Goal: Task Accomplishment & Management: Manage account settings

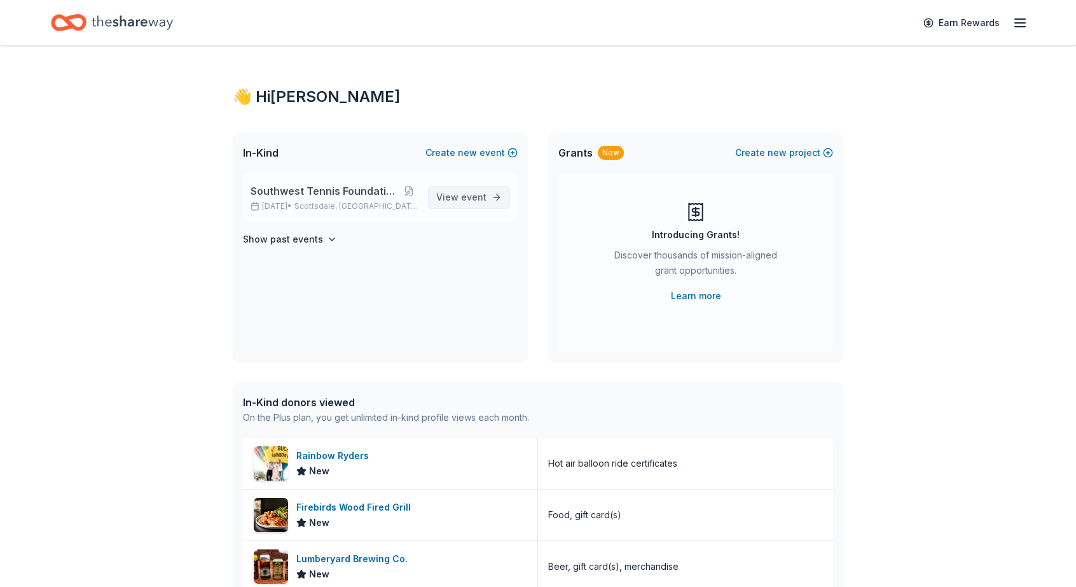
click at [456, 196] on span "View event" at bounding box center [461, 197] width 50 height 15
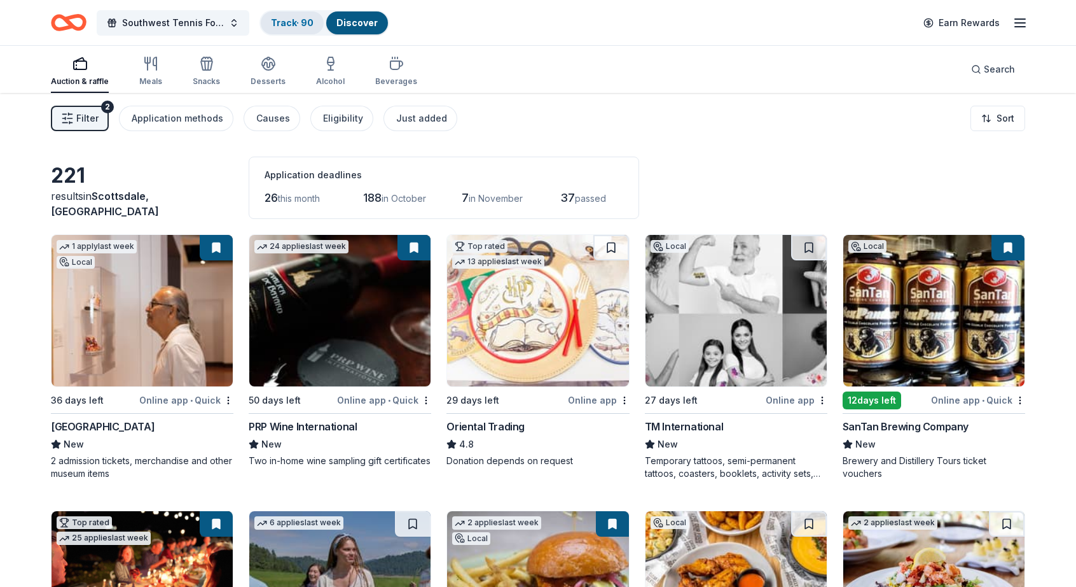
click at [289, 20] on link "Track · 90" at bounding box center [292, 22] width 43 height 11
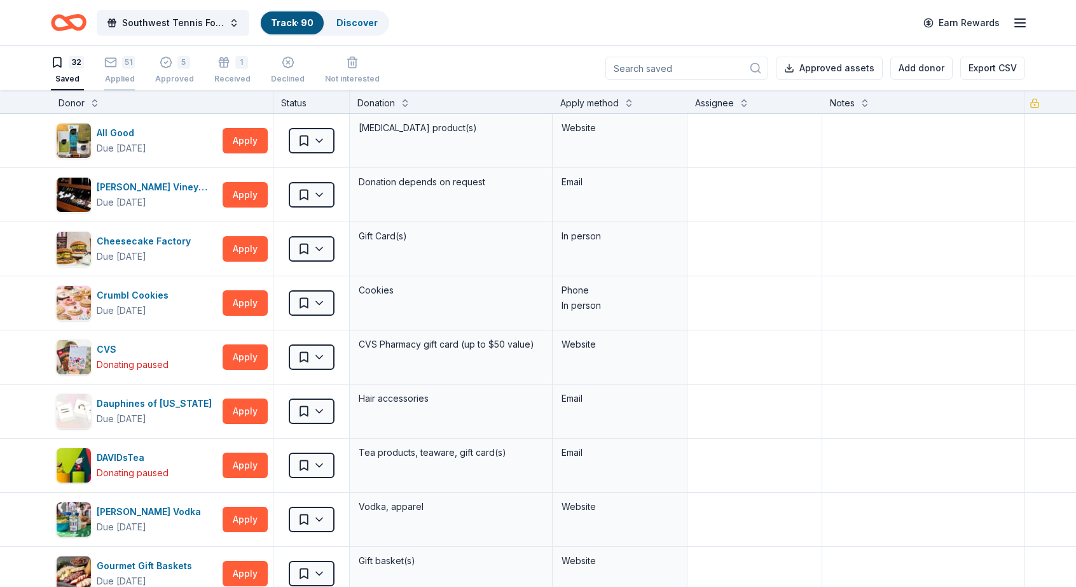
click at [116, 76] on div "Applied" at bounding box center [119, 79] width 31 height 10
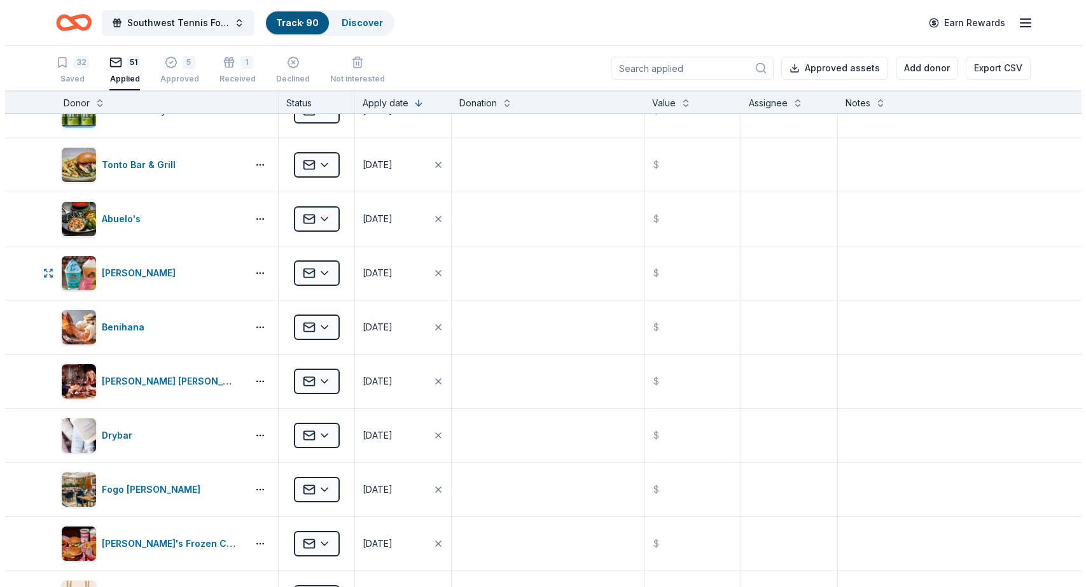
scroll to position [789, 0]
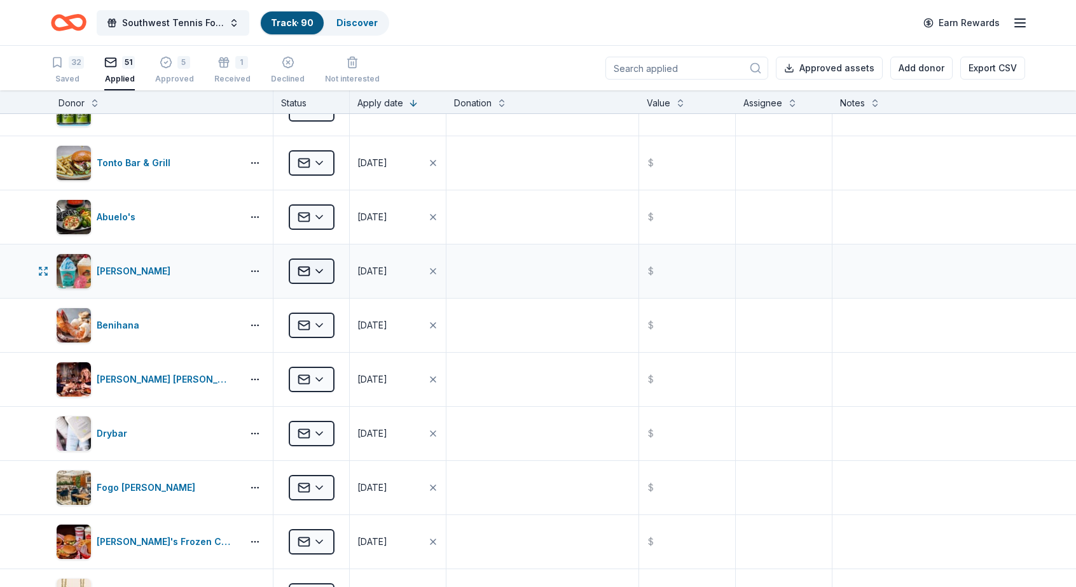
click at [324, 268] on html "Southwest Tennis Foundation Silent Auction Track · 90 Discover Earn Rewards 32 …" at bounding box center [538, 293] width 1076 height 587
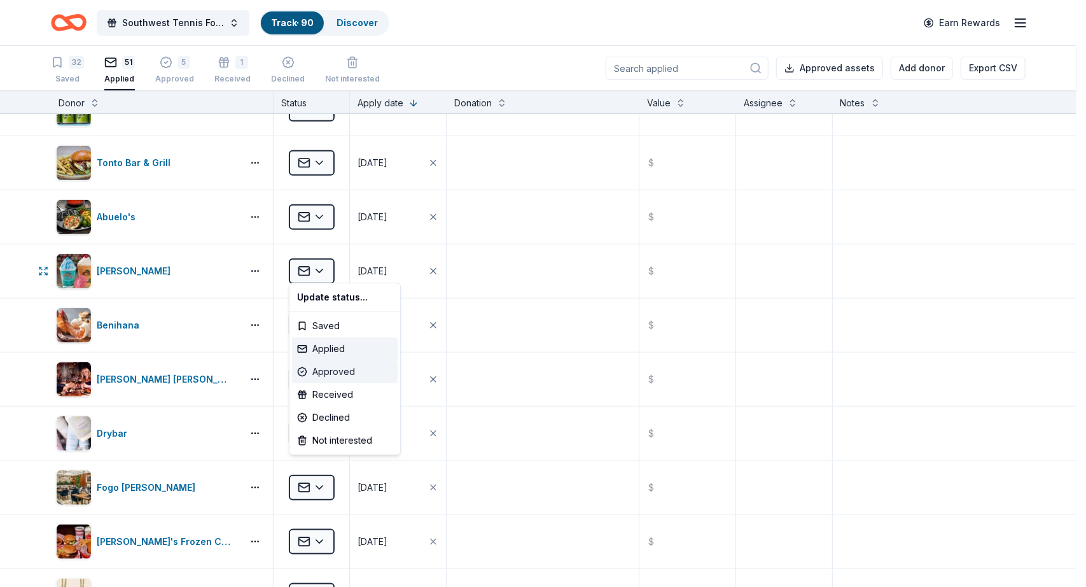
click at [338, 370] on div "Approved" at bounding box center [345, 371] width 106 height 23
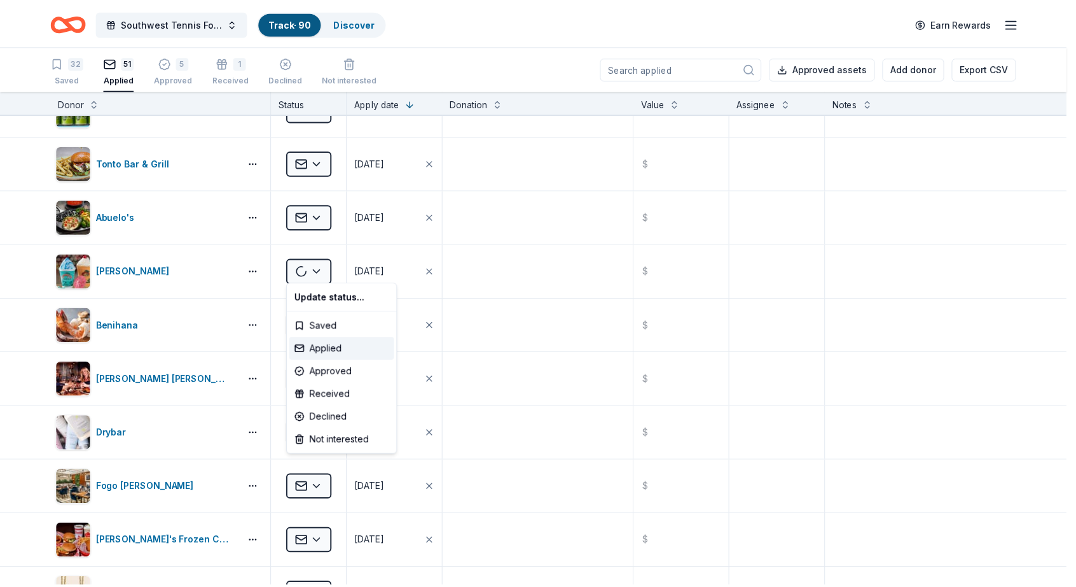
scroll to position [412, 0]
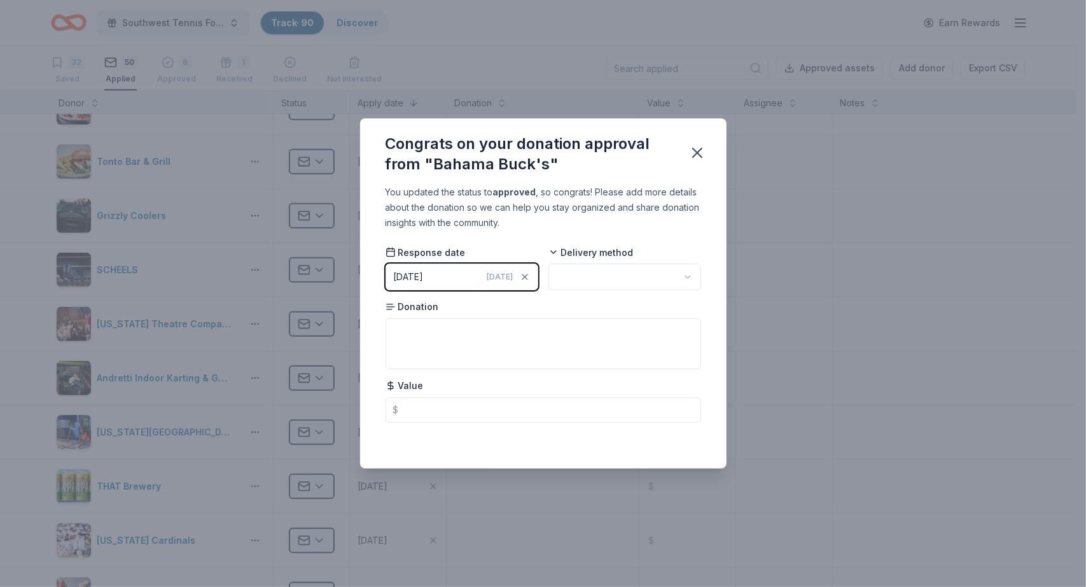
click at [671, 274] on html "Southwest Tennis Foundation Silent Auction Track · 90 Discover Earn Rewards 32 …" at bounding box center [543, 293] width 1086 height 587
click at [444, 335] on textarea at bounding box center [544, 343] width 316 height 51
type textarea "passes"
click at [697, 144] on icon "button" at bounding box center [697, 153] width 18 height 18
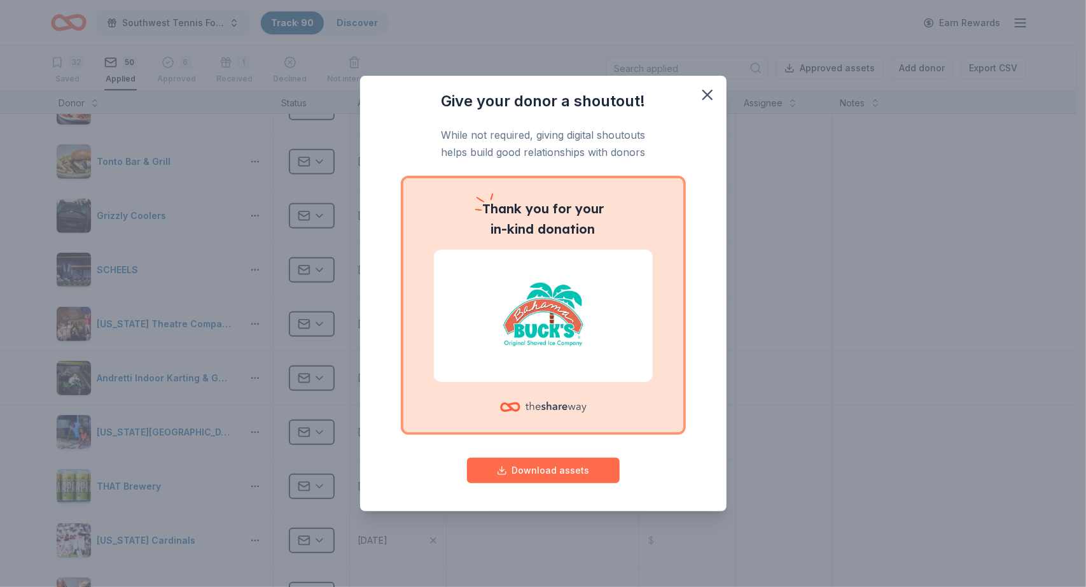
click at [565, 477] on button "Download assets" at bounding box center [543, 469] width 153 height 25
click at [714, 96] on icon "button" at bounding box center [708, 95] width 18 height 18
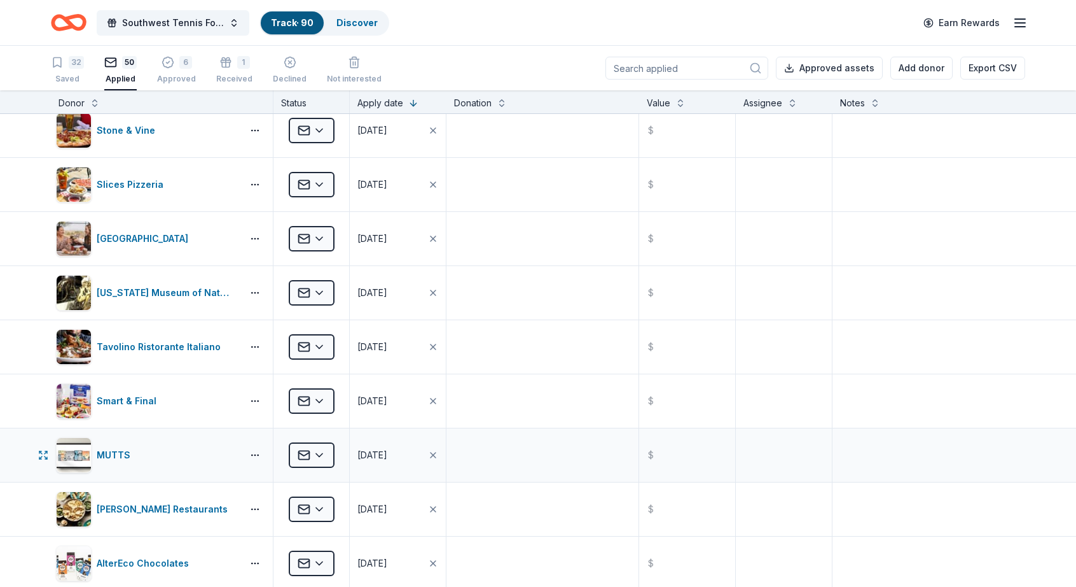
scroll to position [2065, 0]
click at [322, 443] on html "Southwest Tennis Foundation Silent Auction Track · 90 Discover Earn Rewards 32 …" at bounding box center [538, 293] width 1076 height 587
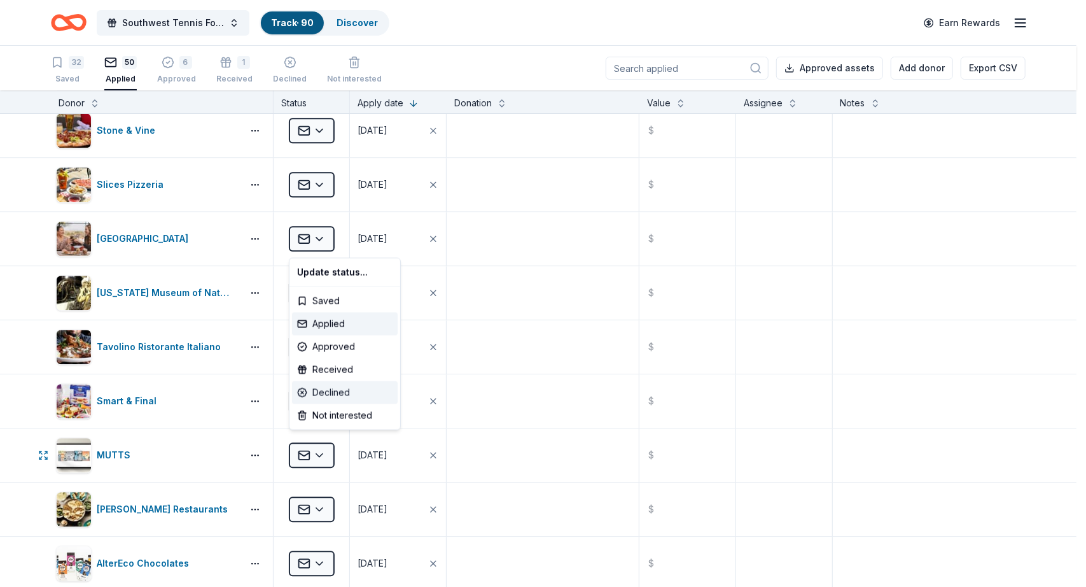
click at [336, 389] on div "Declined" at bounding box center [345, 392] width 106 height 23
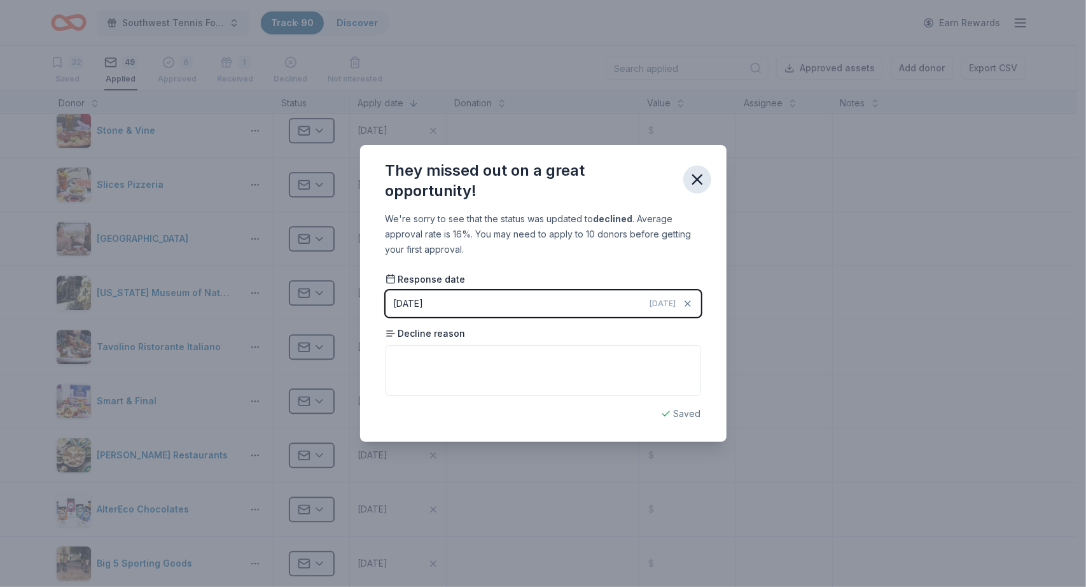
click at [702, 176] on icon "button" at bounding box center [697, 179] width 9 height 9
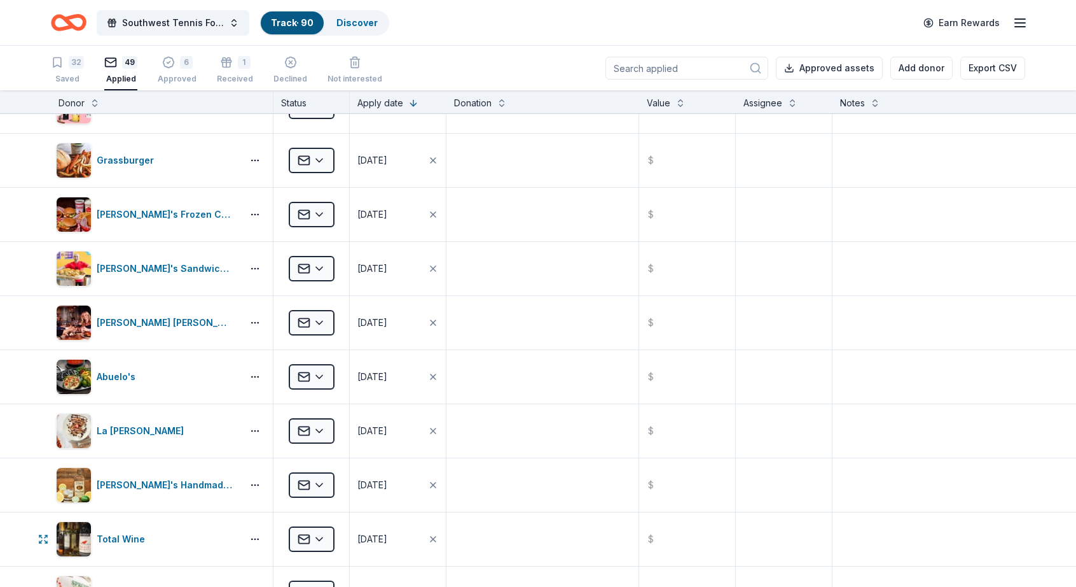
scroll to position [1090, 0]
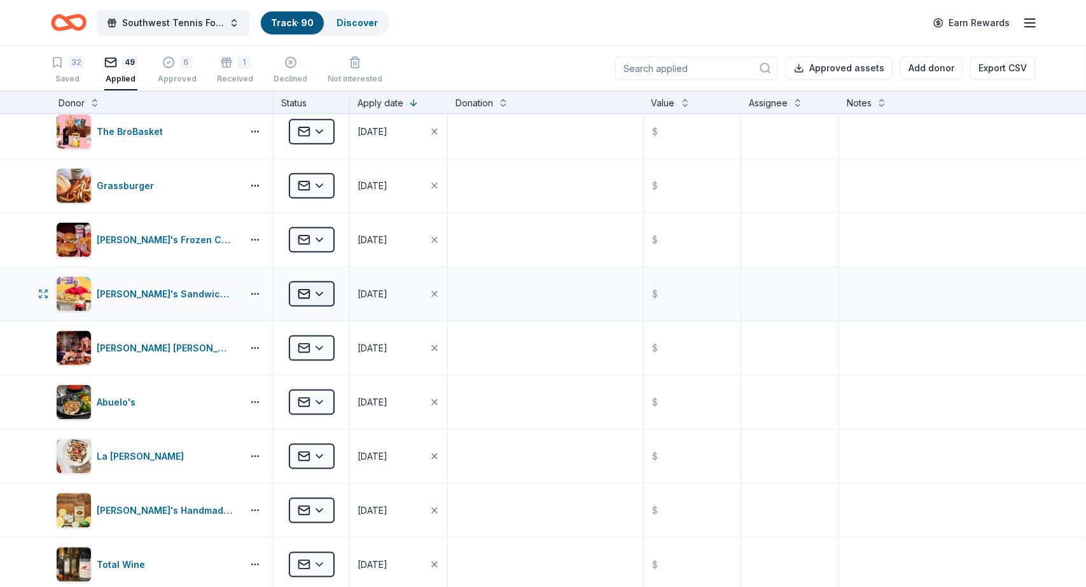
click at [314, 286] on html "Southwest Tennis Foundation Silent Auction Track · 90 Discover Earn Rewards 32 …" at bounding box center [543, 293] width 1086 height 587
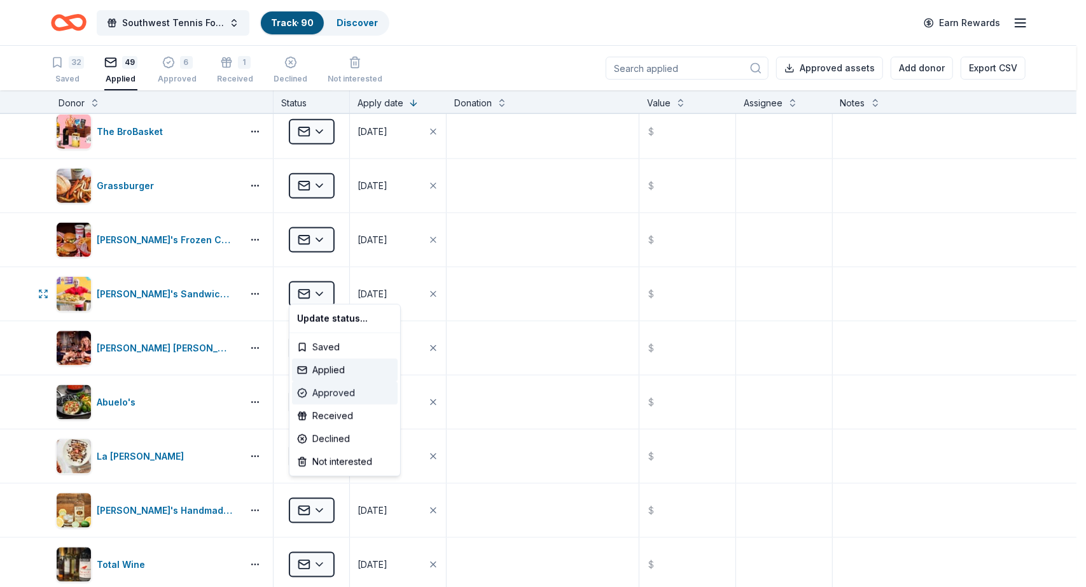
click at [327, 389] on div "Approved" at bounding box center [345, 392] width 106 height 23
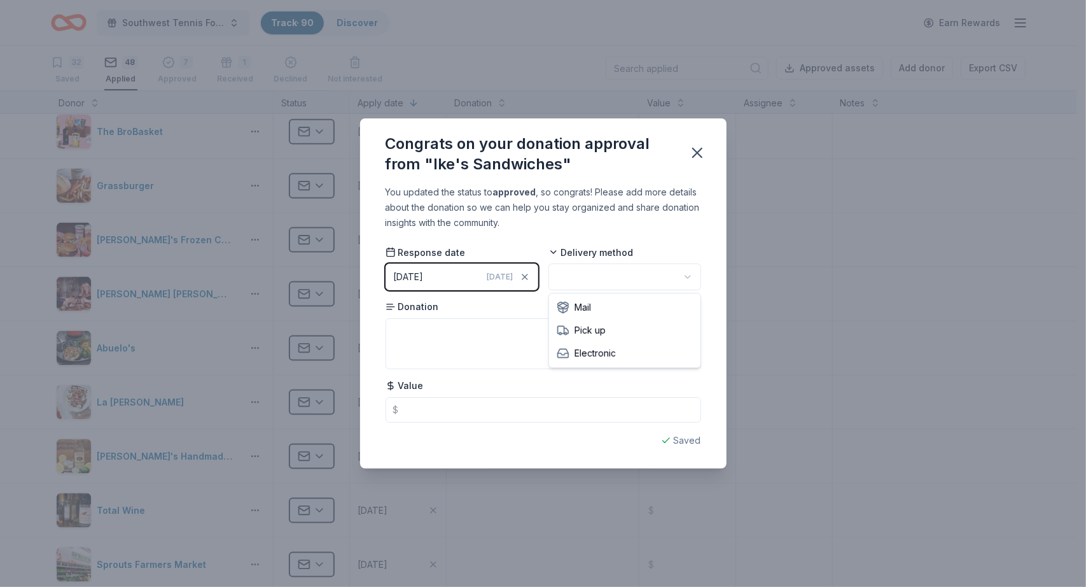
click at [690, 279] on html "Southwest Tennis Foundation Silent Auction Track · 90 Discover Earn Rewards 32 …" at bounding box center [543, 293] width 1086 height 587
click at [464, 323] on textarea "To enrich screen reader interactions, please activate Accessibility in Grammarl…" at bounding box center [544, 343] width 316 height 51
type textarea "$60"
click at [703, 151] on icon "button" at bounding box center [697, 153] width 18 height 18
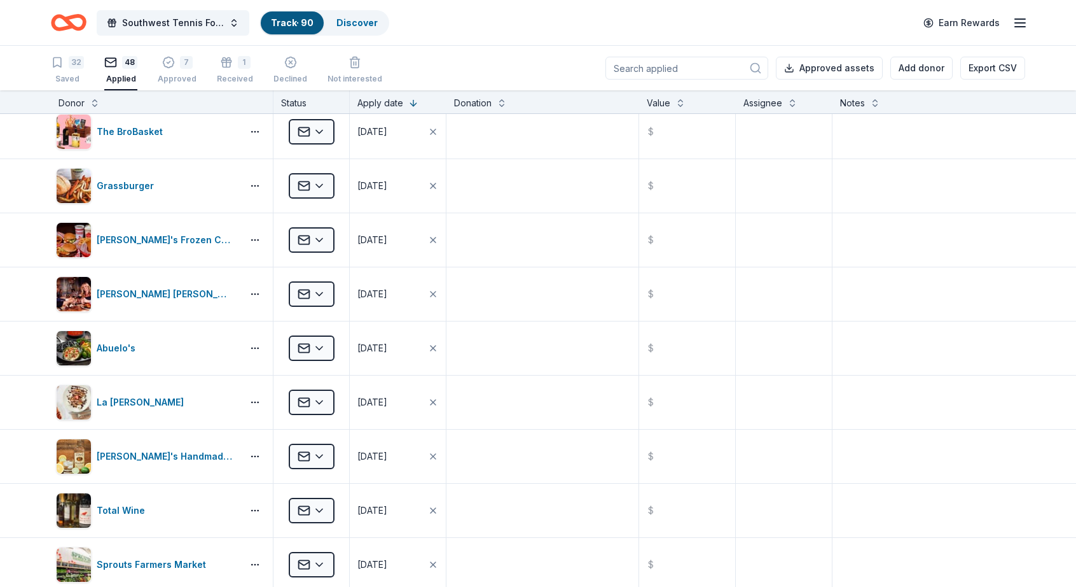
scroll to position [0, 0]
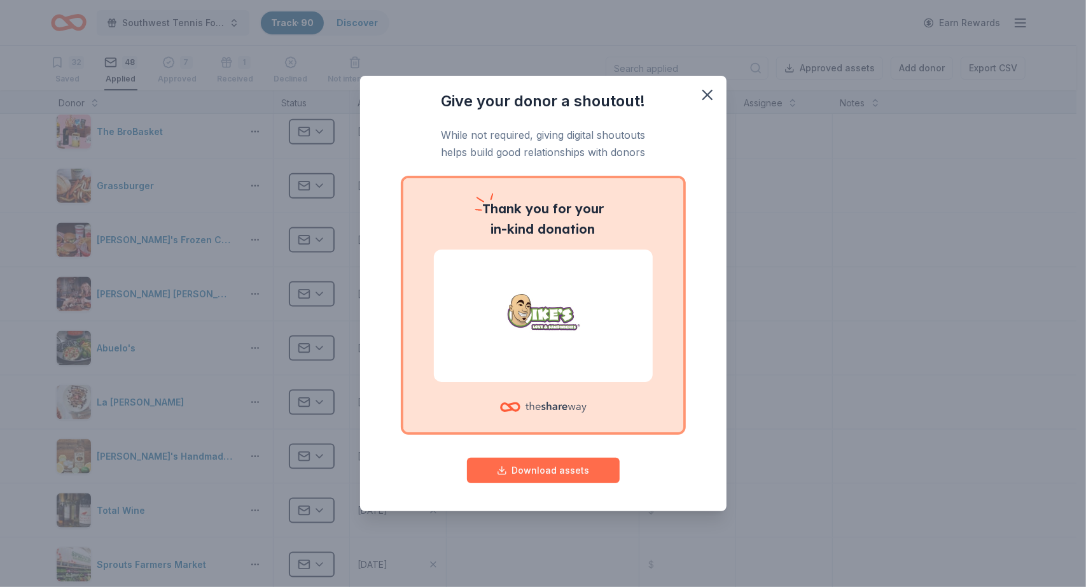
click at [557, 476] on button "Download assets" at bounding box center [543, 469] width 153 height 25
click at [713, 95] on icon "button" at bounding box center [708, 95] width 18 height 18
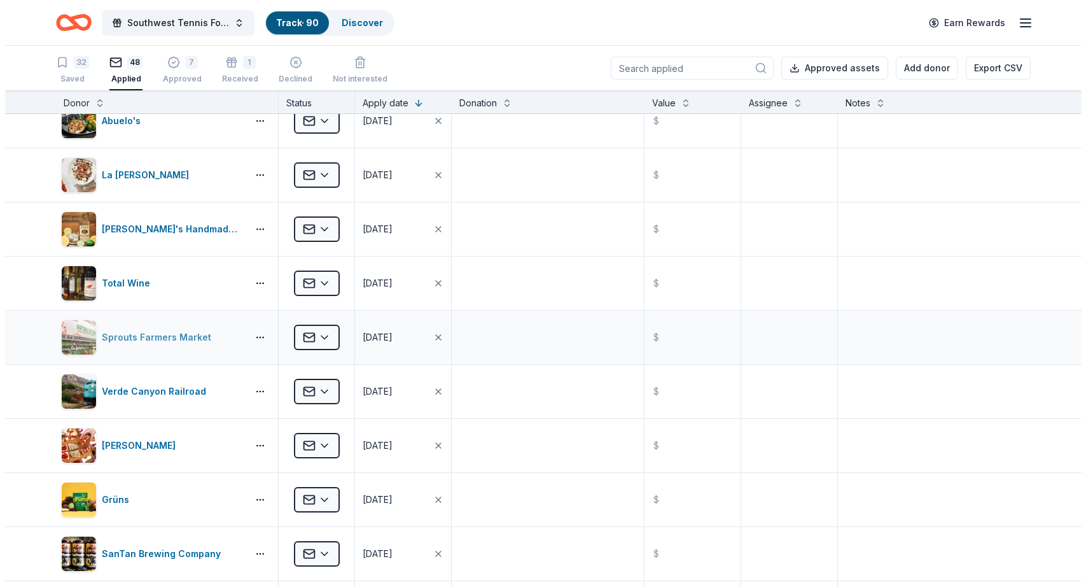
scroll to position [1308, 0]
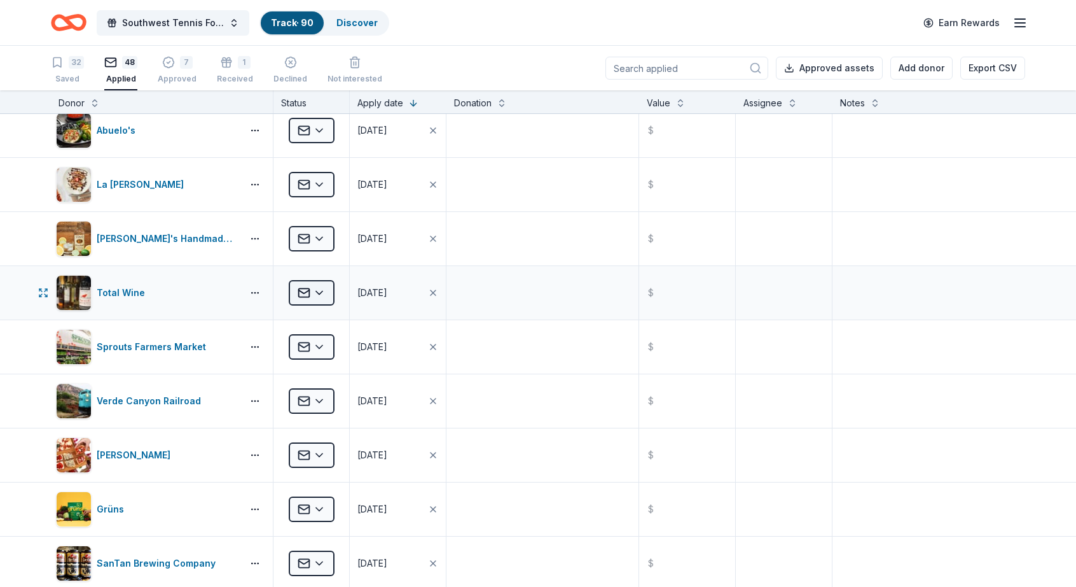
click at [319, 287] on html "Southwest Tennis Foundation Silent Auction Track · 90 Discover Earn Rewards 32 …" at bounding box center [538, 293] width 1076 height 587
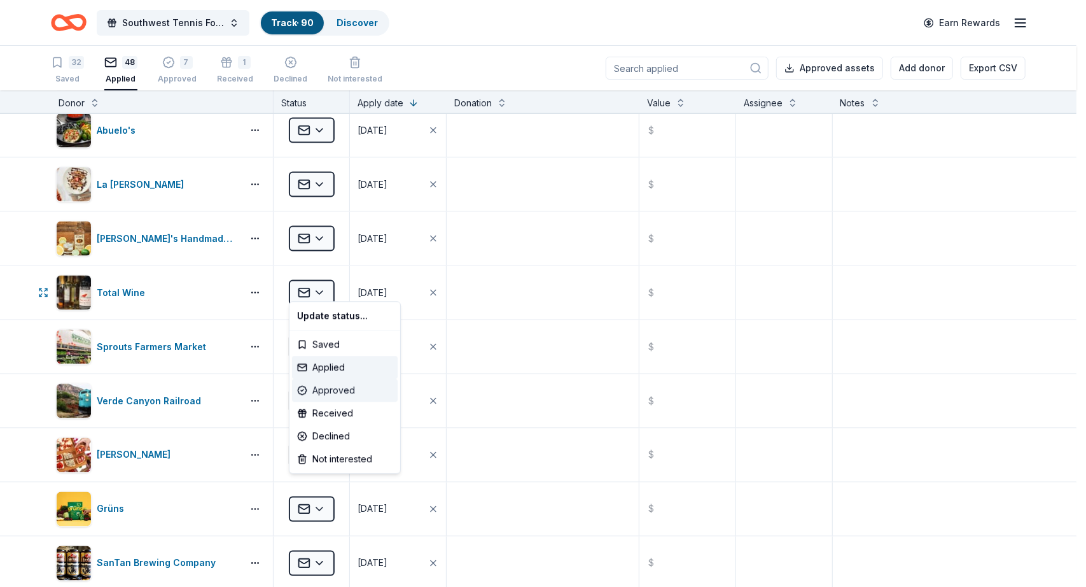
click at [346, 390] on div "Approved" at bounding box center [345, 390] width 106 height 23
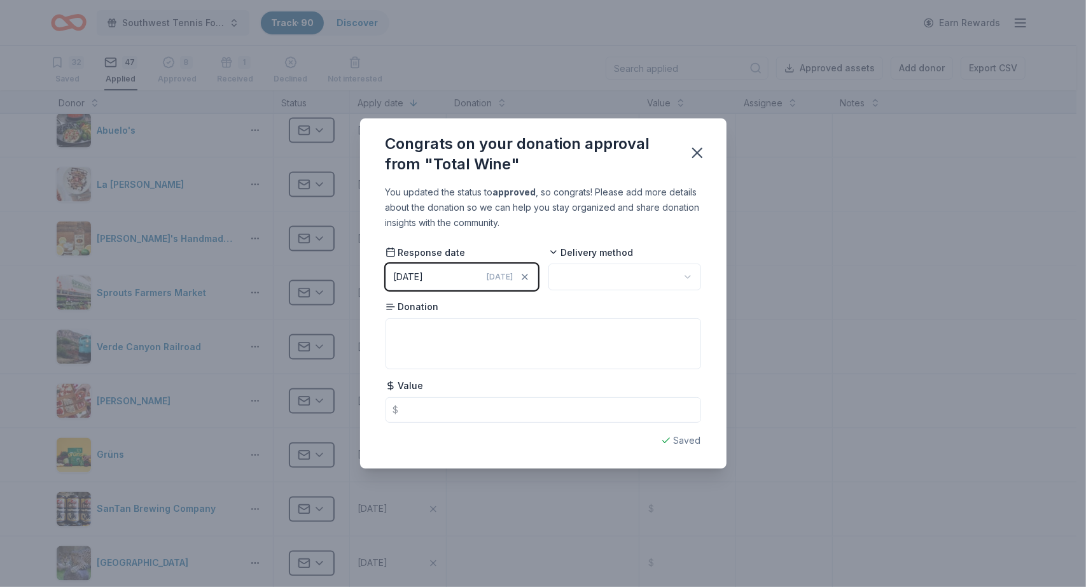
click at [693, 270] on html "Southwest Tennis Foundation Silent Auction Track · 90 Discover Earn Rewards 32 …" at bounding box center [543, 293] width 1086 height 587
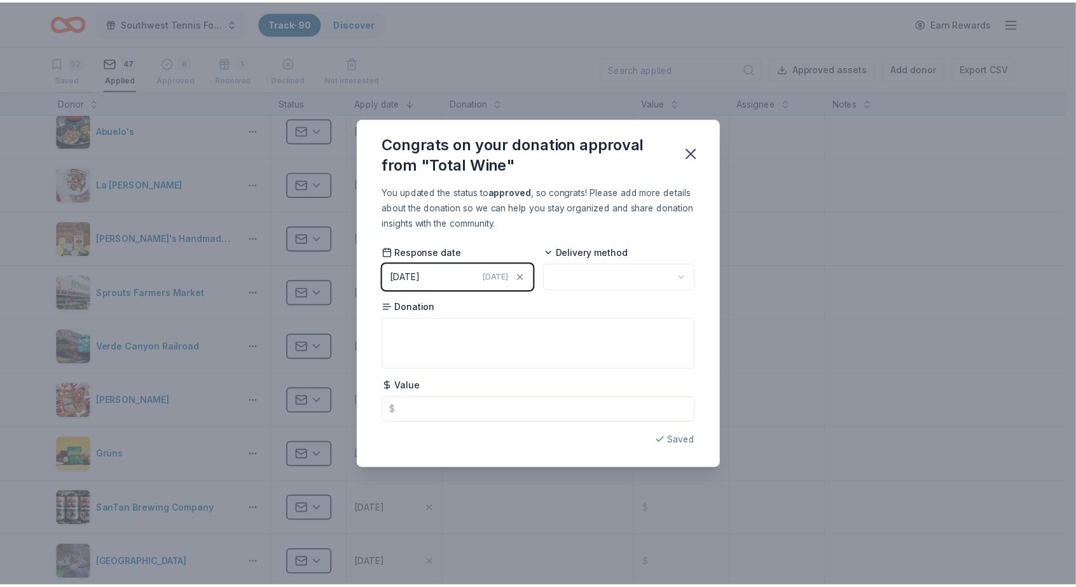
scroll to position [0, 0]
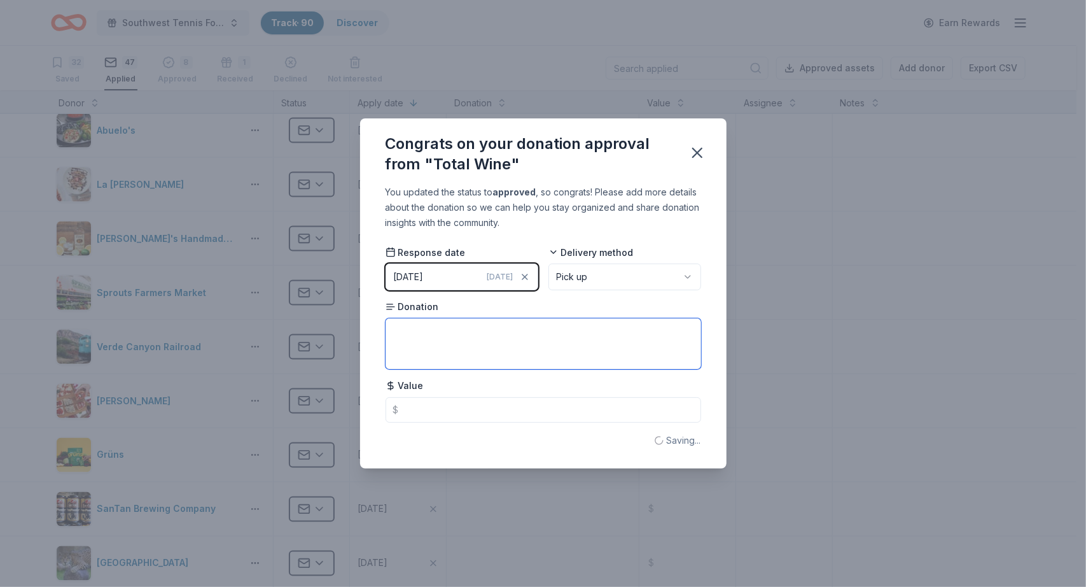
click at [417, 329] on textarea at bounding box center [544, 343] width 316 height 51
click at [585, 345] on textarea "Wine class and 30% off wine" at bounding box center [544, 343] width 316 height 51
type textarea "Wine class and 30% off wine $600"
click at [704, 152] on icon "button" at bounding box center [697, 153] width 18 height 18
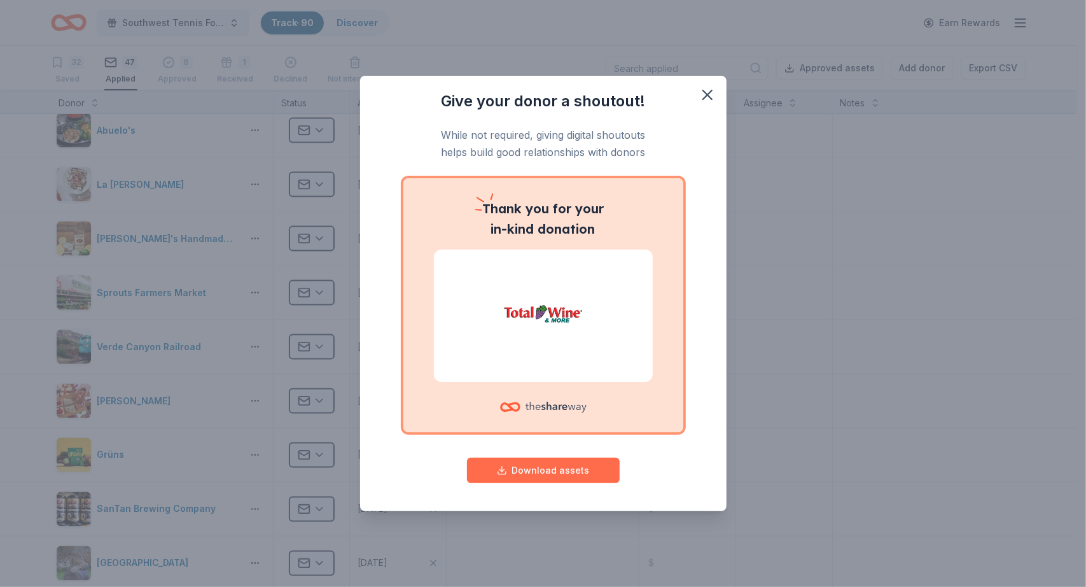
click at [574, 471] on button "Download assets" at bounding box center [543, 469] width 153 height 25
click at [707, 92] on icon "button" at bounding box center [708, 95] width 18 height 18
